Goal: Communication & Community: Participate in discussion

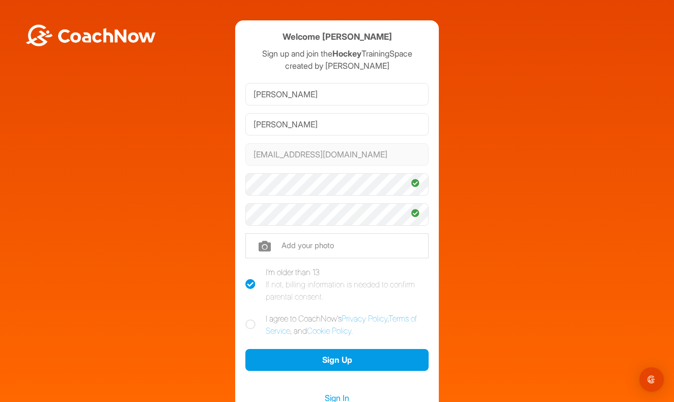
click at [245, 324] on icon at bounding box center [250, 324] width 10 height 10
click at [245, 319] on input "I agree to CoachNow's Privacy Policy , Terms of Service , and Cookie Policy ." at bounding box center [248, 315] width 7 height 7
checkbox input "true"
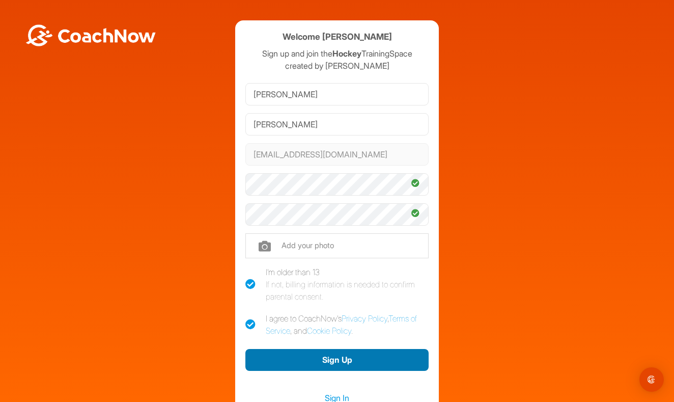
click at [304, 360] on button "Sign Up" at bounding box center [336, 360] width 183 height 22
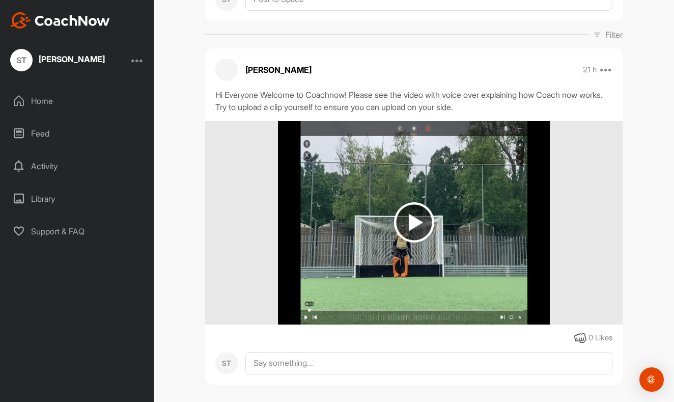
scroll to position [149, 0]
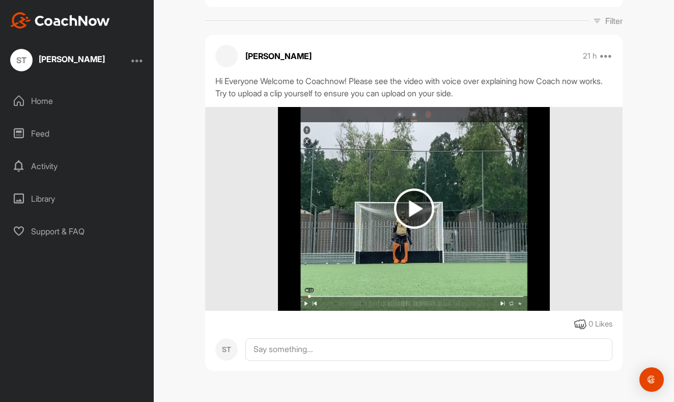
click at [408, 214] on img at bounding box center [414, 208] width 40 height 40
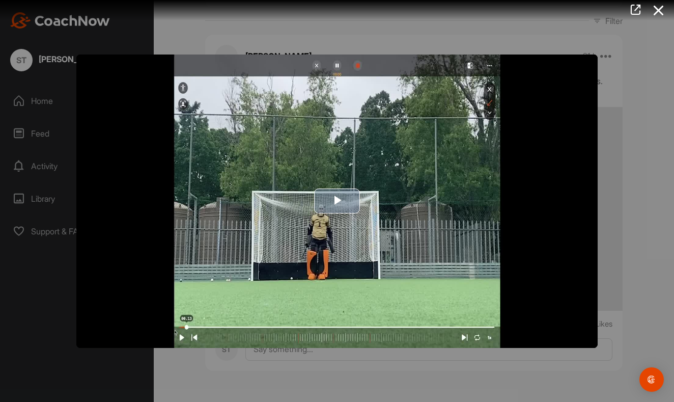
click at [337, 201] on span "Video Player" at bounding box center [337, 201] width 0 height 0
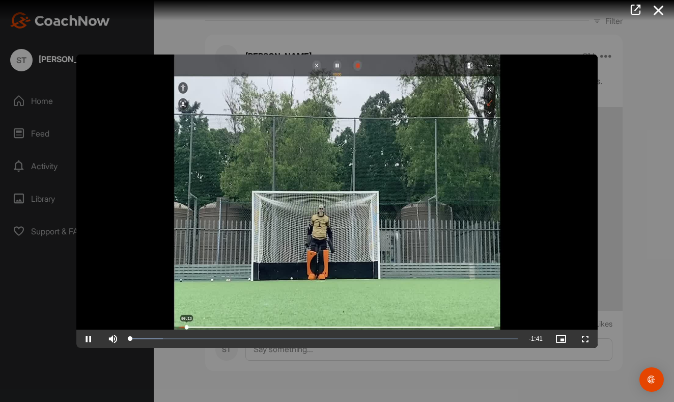
click at [92, 339] on span "Video Player" at bounding box center [88, 339] width 24 height 0
click at [91, 339] on span "Video Player" at bounding box center [88, 339] width 24 height 0
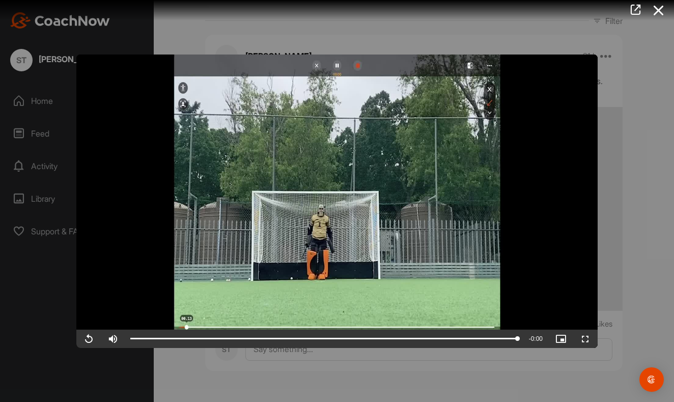
click at [316, 68] on video "Video Player" at bounding box center [337, 200] width 522 height 293
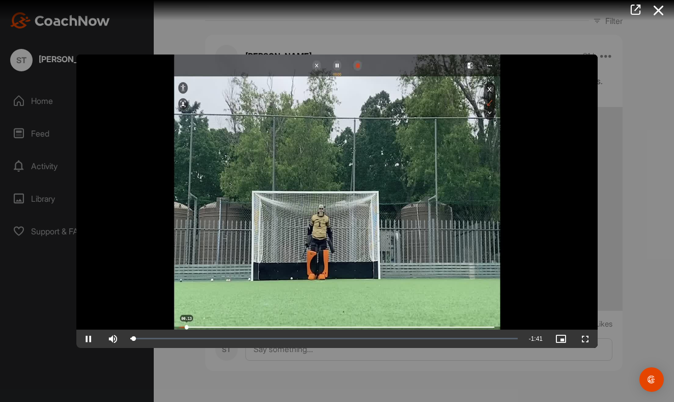
click at [108, 64] on video "Video Player" at bounding box center [337, 200] width 522 height 293
click at [661, 12] on icon at bounding box center [658, 10] width 23 height 19
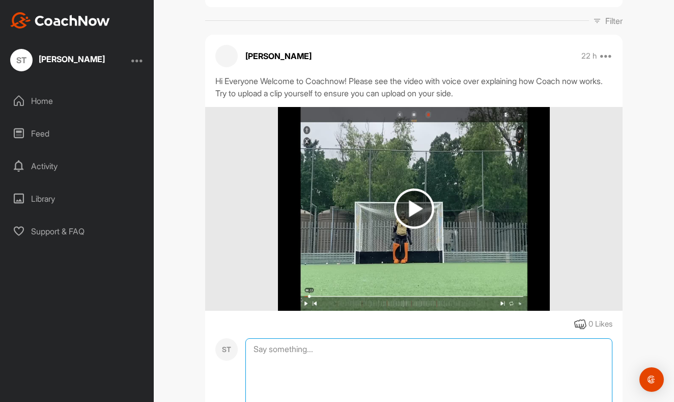
click at [325, 352] on textarea at bounding box center [428, 389] width 367 height 102
click at [498, 362] on textarea "this is such a awesome tool yo use , defenitaly" at bounding box center [428, 389] width 367 height 102
click at [441, 351] on textarea "this is such a awesome tool yo use , definatly" at bounding box center [428, 389] width 367 height 102
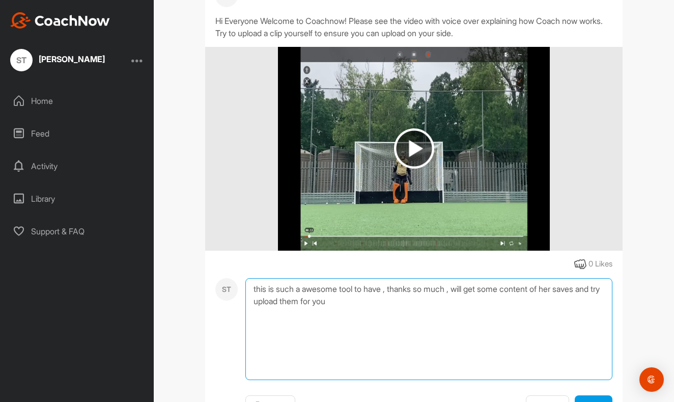
scroll to position [266, 0]
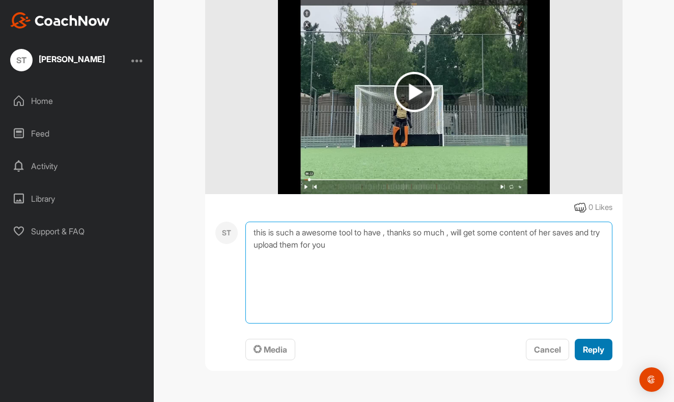
type textarea "this is such a awesome tool to have , thanks so much , will get some content of…"
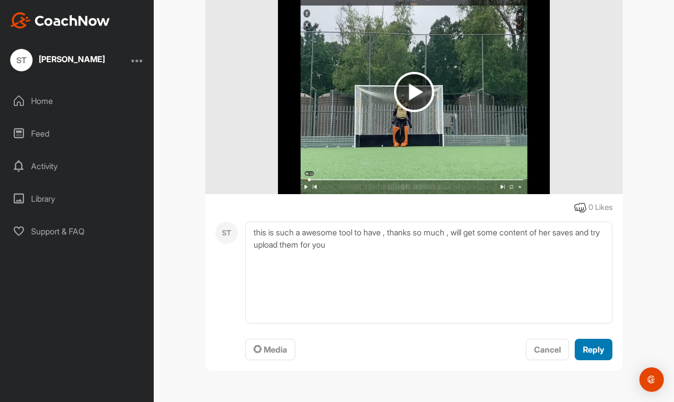
click at [592, 352] on span "Reply" at bounding box center [593, 349] width 21 height 10
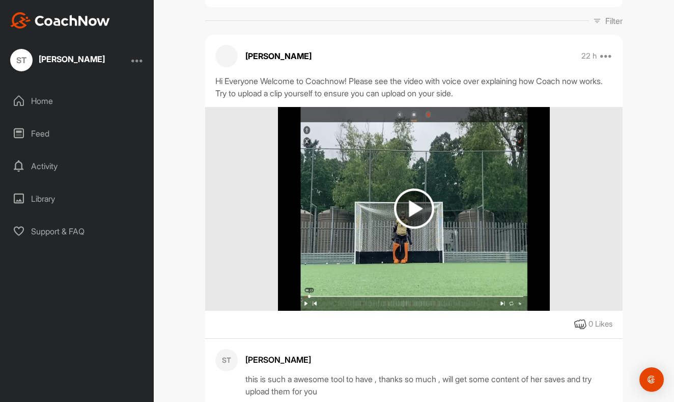
scroll to position [231, 0]
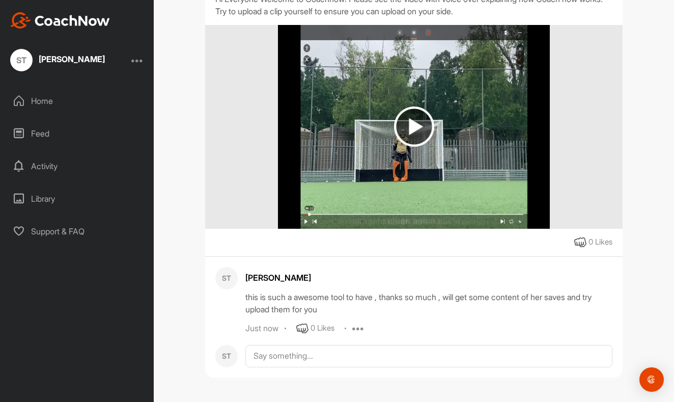
click at [45, 102] on div "Home" at bounding box center [78, 100] width 144 height 25
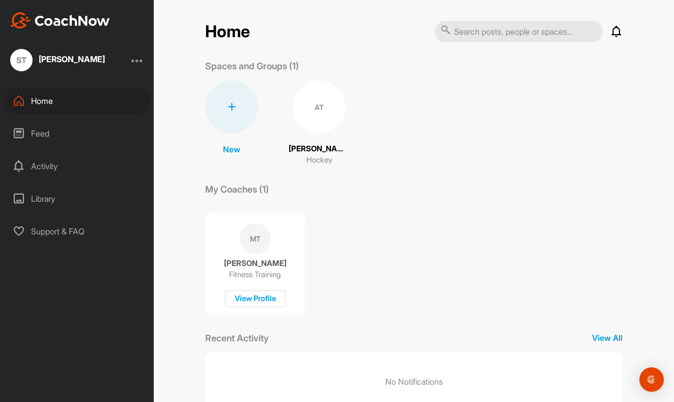
click at [46, 134] on div "Feed" at bounding box center [78, 133] width 144 height 25
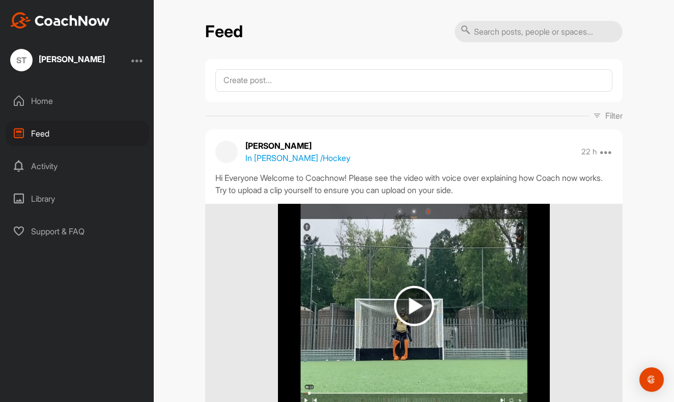
click at [49, 168] on div "Activity" at bounding box center [78, 165] width 144 height 25
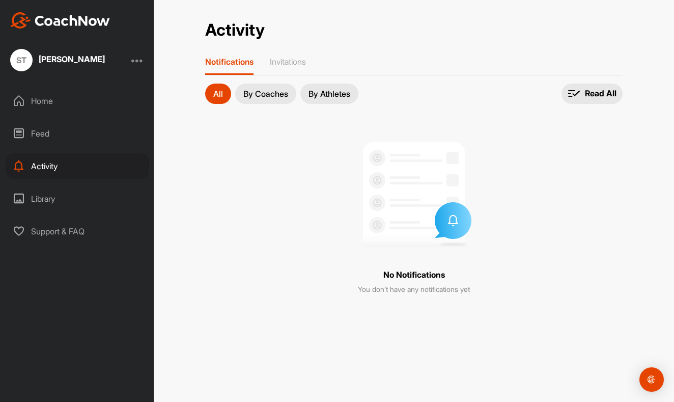
click at [48, 132] on div "Feed" at bounding box center [78, 133] width 144 height 25
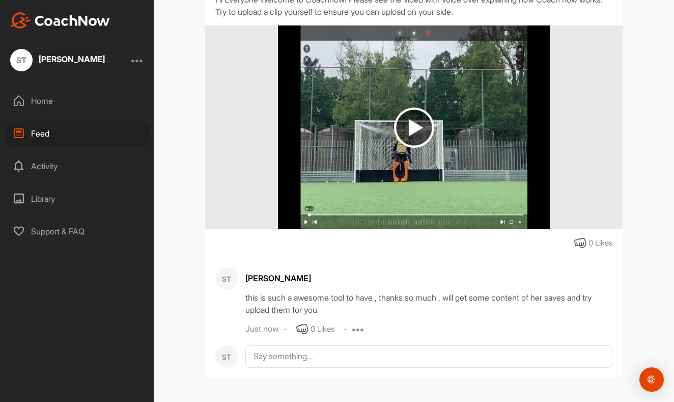
scroll to position [40, 0]
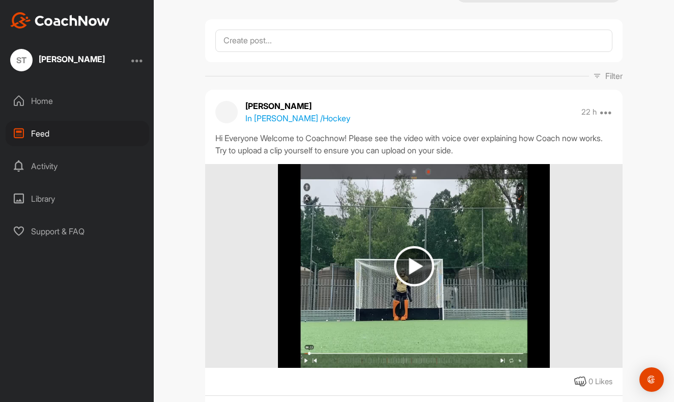
click at [51, 101] on div "Home" at bounding box center [78, 100] width 144 height 25
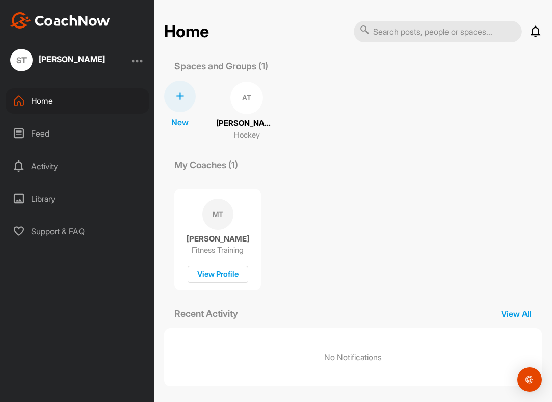
click at [324, 63] on div "Spaces and Groups (1)" at bounding box center [352, 66] width 377 height 14
click at [53, 139] on div "Feed" at bounding box center [78, 133] width 144 height 25
